Goal: Find specific page/section: Find specific page/section

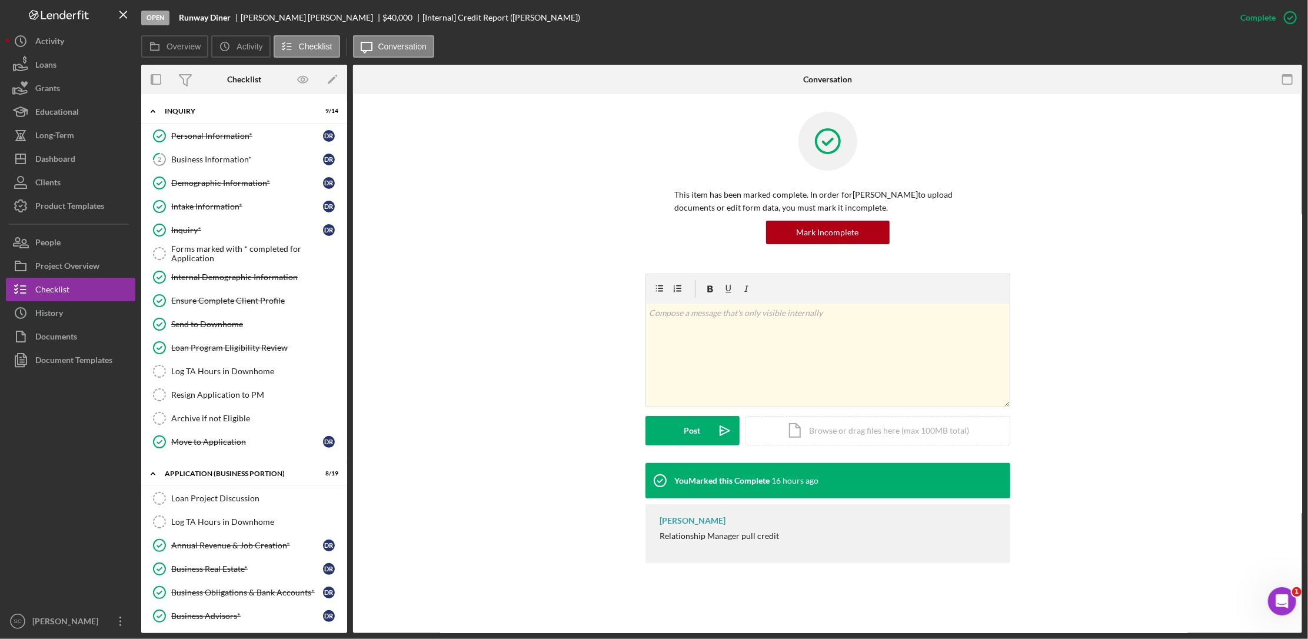
scroll to position [809, 0]
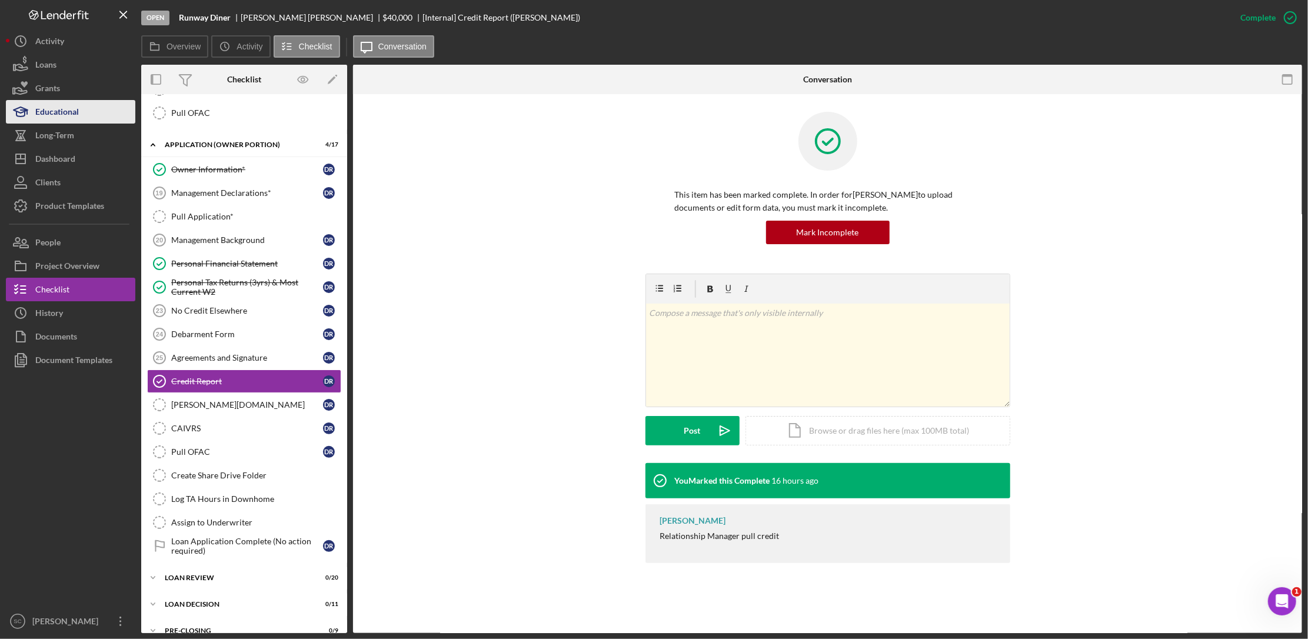
click at [85, 114] on button "Educational" at bounding box center [70, 112] width 129 height 24
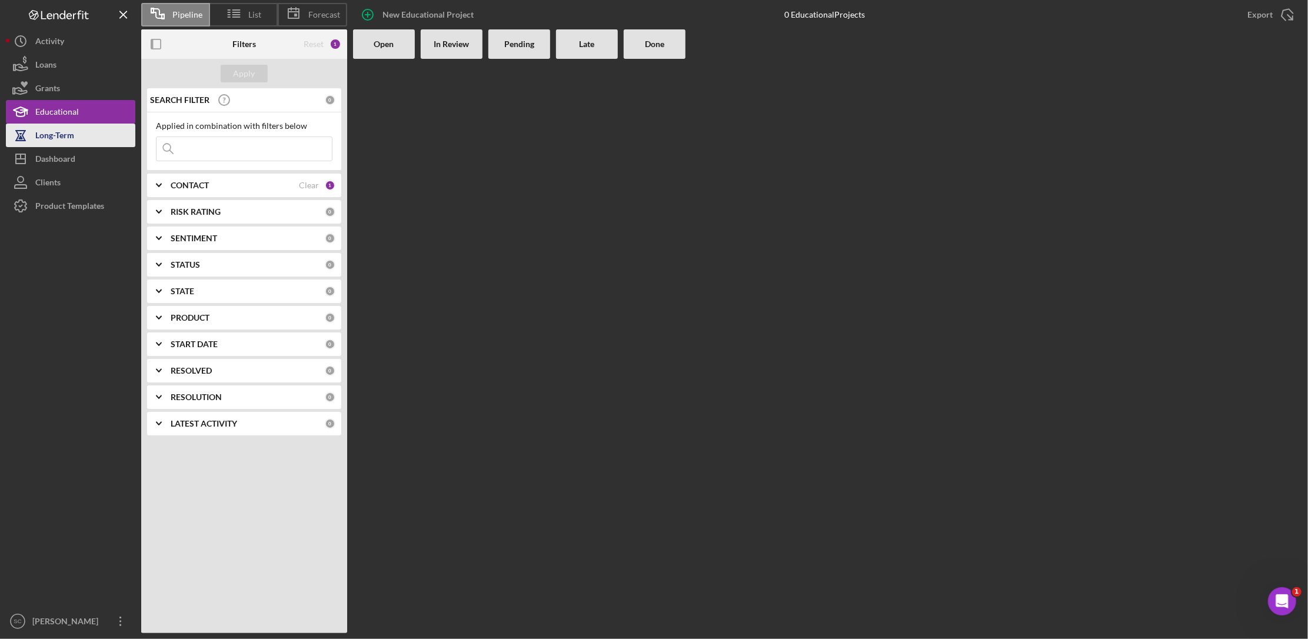
click at [76, 136] on button "Long-Term" at bounding box center [70, 136] width 129 height 24
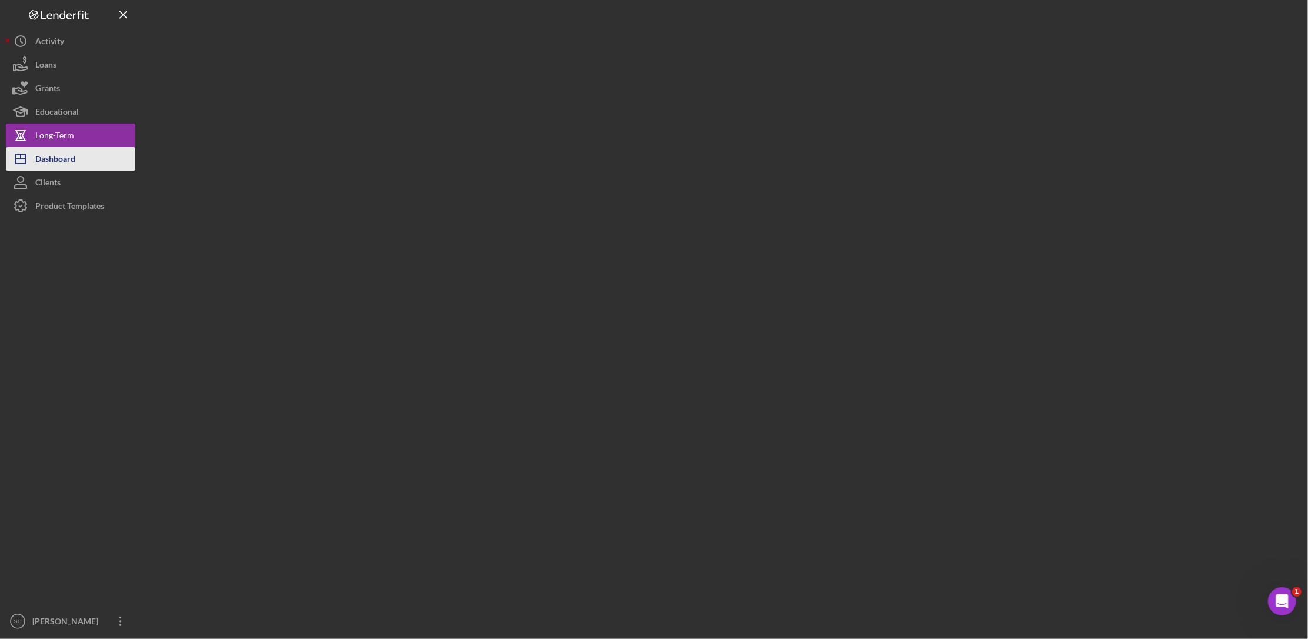
click at [74, 156] on div "Dashboard" at bounding box center [55, 160] width 40 height 26
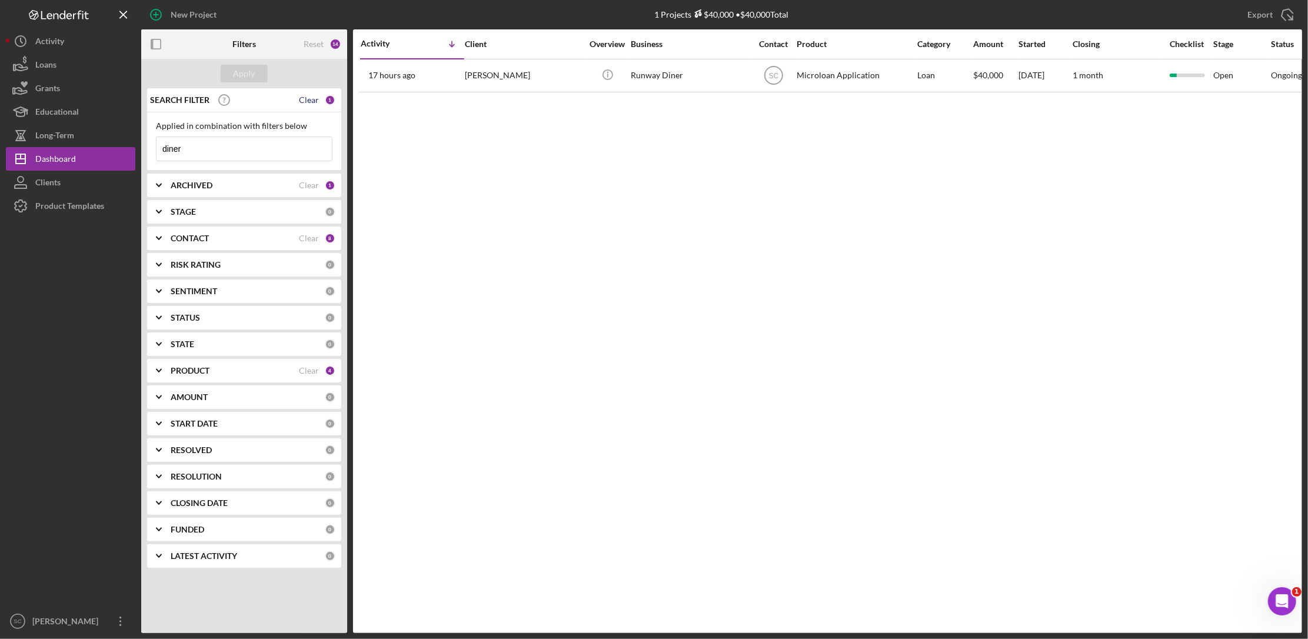
click at [309, 97] on div "Clear" at bounding box center [309, 99] width 20 height 9
click at [245, 75] on div "Apply" at bounding box center [245, 74] width 22 height 18
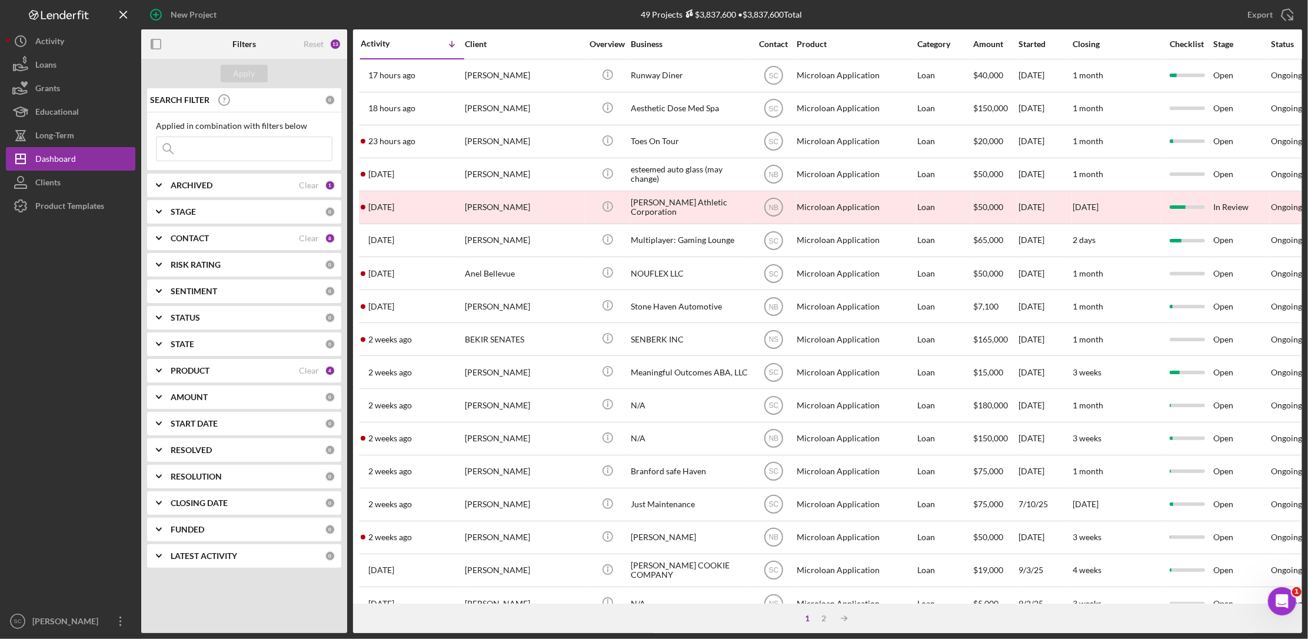
click at [213, 240] on div "CONTACT" at bounding box center [235, 238] width 128 height 9
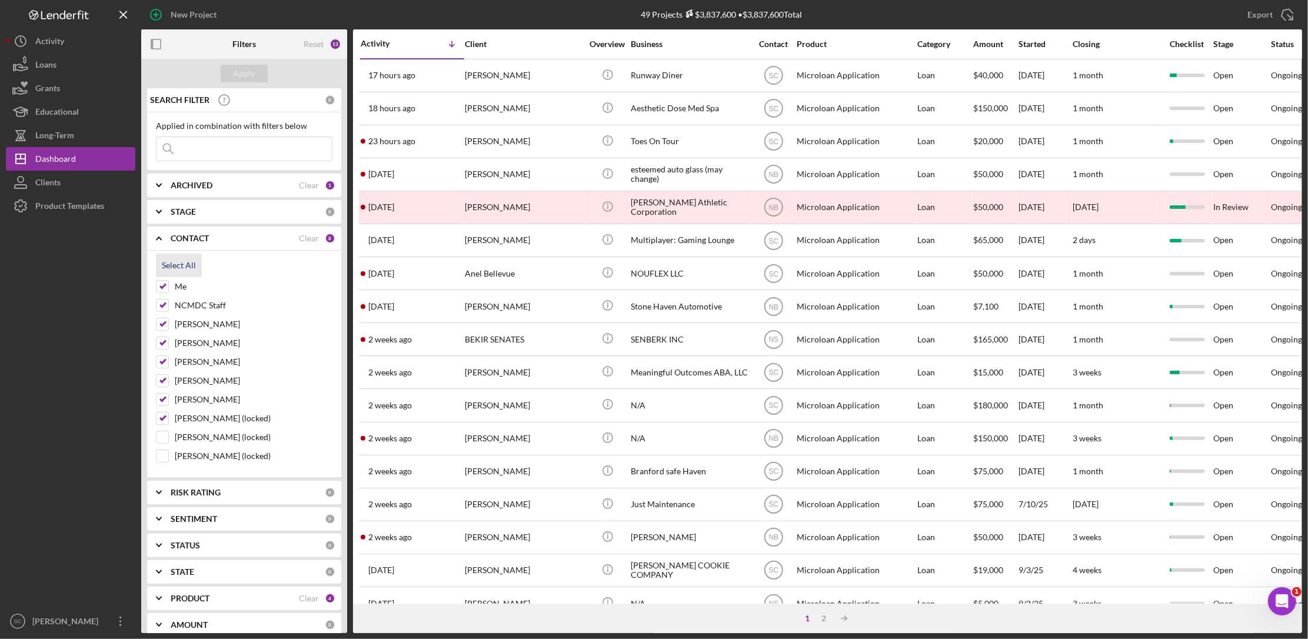
click at [169, 267] on div "Select All" at bounding box center [179, 266] width 34 height 24
checkbox input "true"
click at [305, 240] on div "Clear" at bounding box center [309, 238] width 20 height 9
checkbox input "false"
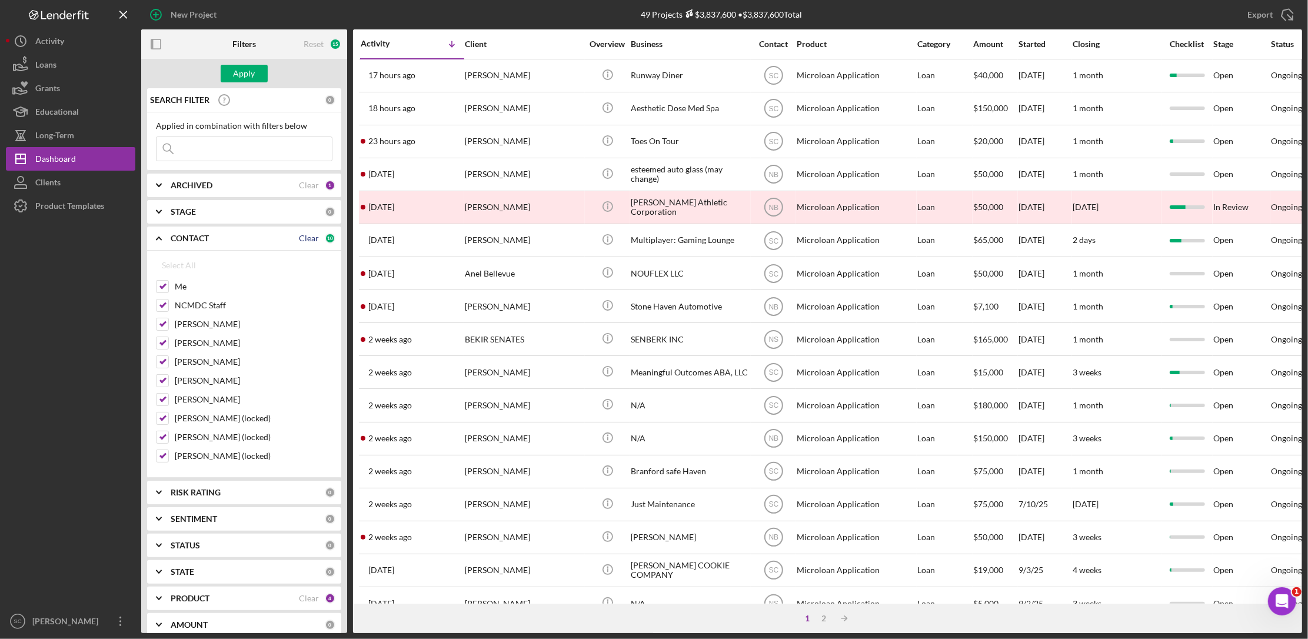
checkbox input "false"
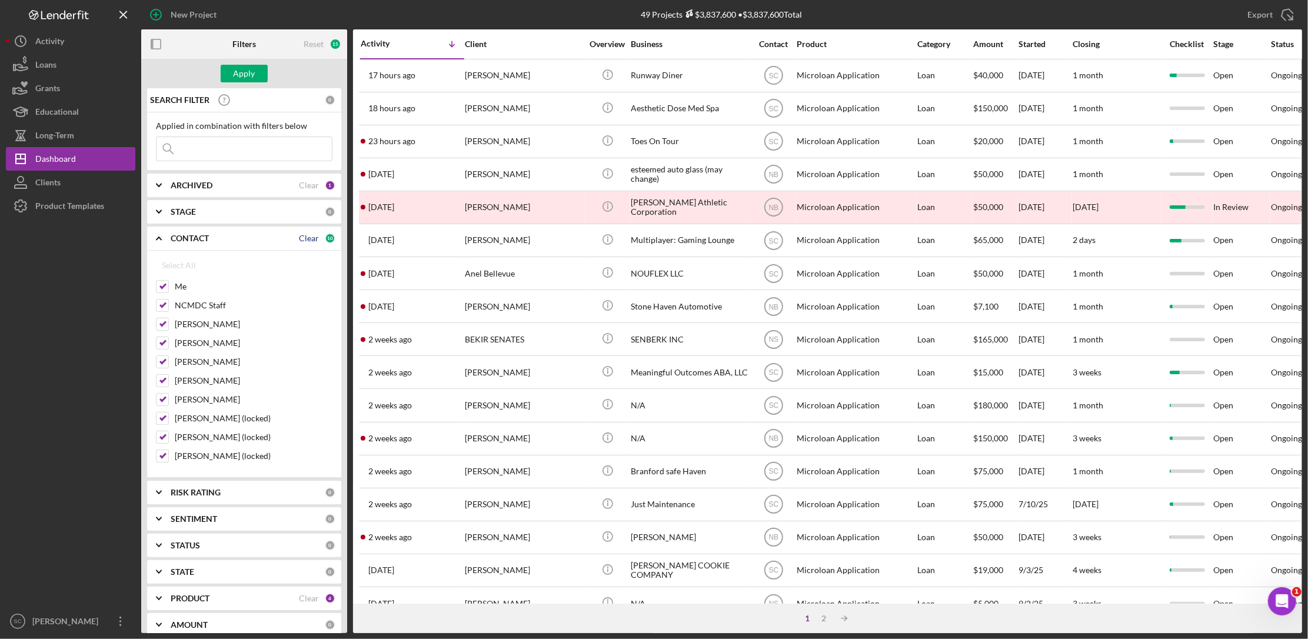
checkbox input "false"
click at [167, 288] on input "Me" at bounding box center [163, 287] width 12 height 12
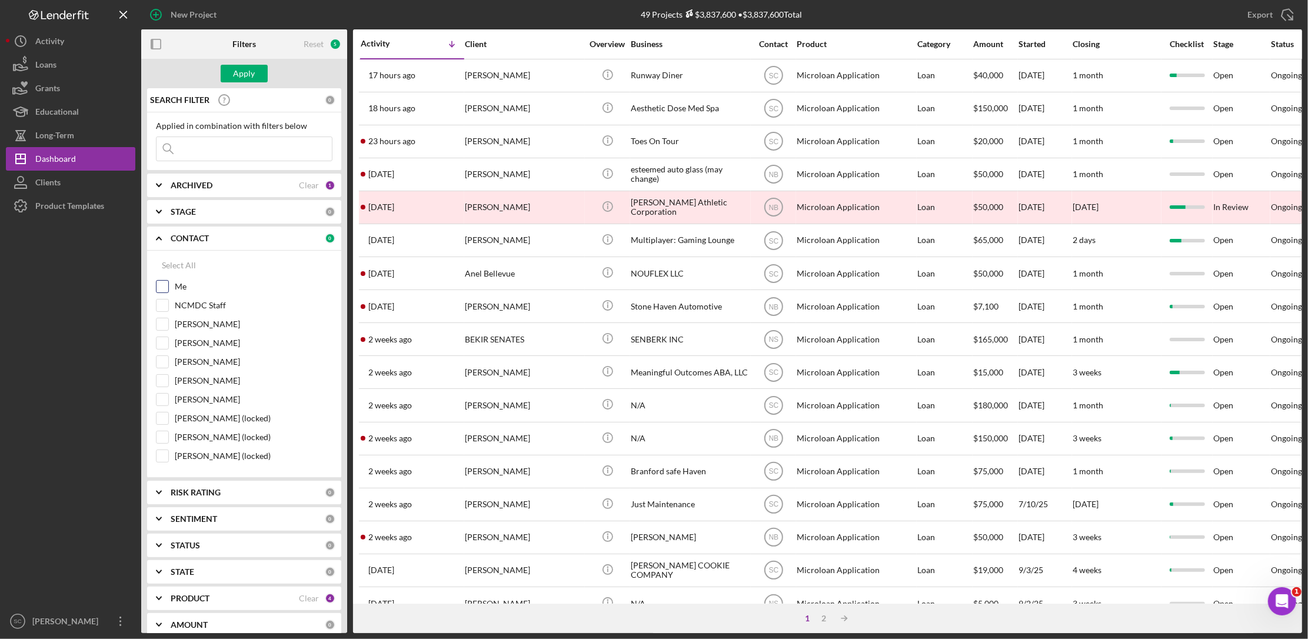
checkbox input "true"
click at [165, 380] on input "[PERSON_NAME]" at bounding box center [163, 381] width 12 height 12
checkbox input "true"
click at [162, 345] on input "[PERSON_NAME]" at bounding box center [163, 343] width 12 height 12
checkbox input "true"
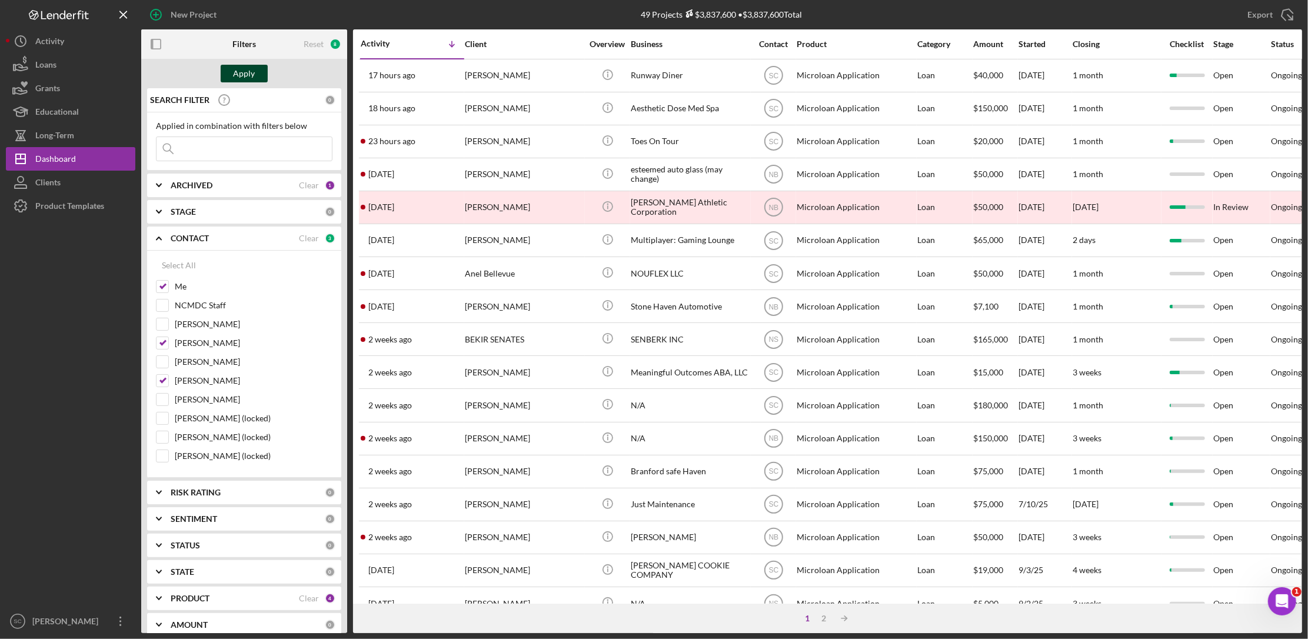
click at [250, 76] on div "Apply" at bounding box center [245, 74] width 22 height 18
